Goal: Navigation & Orientation: Find specific page/section

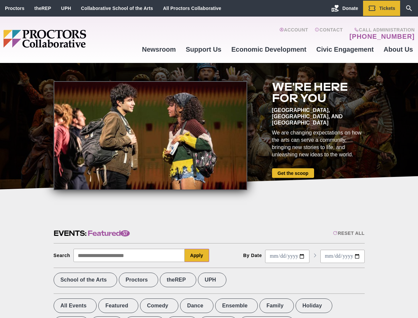
click at [209, 159] on div at bounding box center [150, 135] width 193 height 109
click at [348, 233] on div "Reset All" at bounding box center [348, 232] width 31 height 5
click at [197, 255] on button "Apply" at bounding box center [197, 254] width 24 height 13
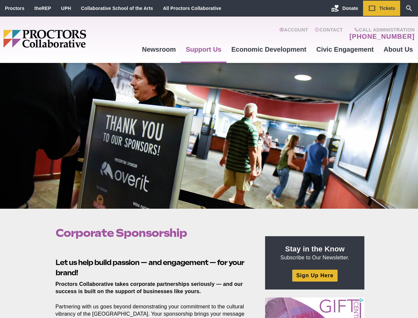
click at [209, 159] on div at bounding box center [209, 136] width 418 height 146
